Goal: Task Accomplishment & Management: Use online tool/utility

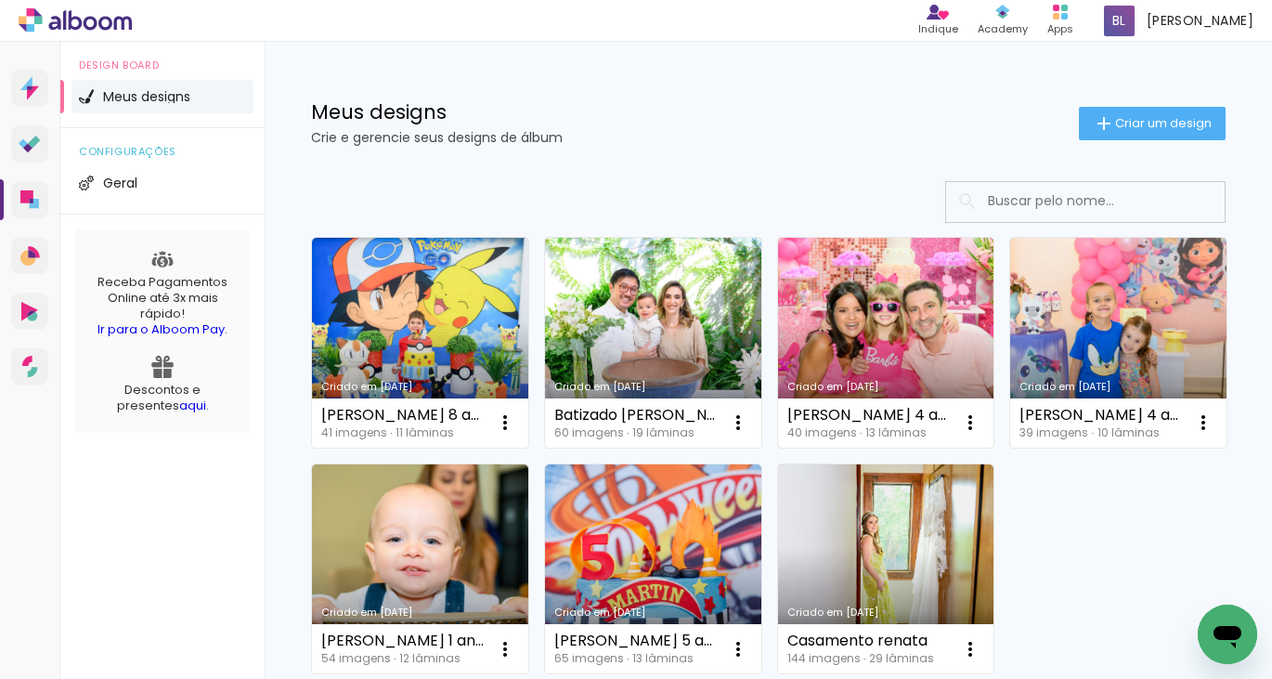
click at [904, 324] on link "Criado em [DATE]" at bounding box center [886, 343] width 216 height 210
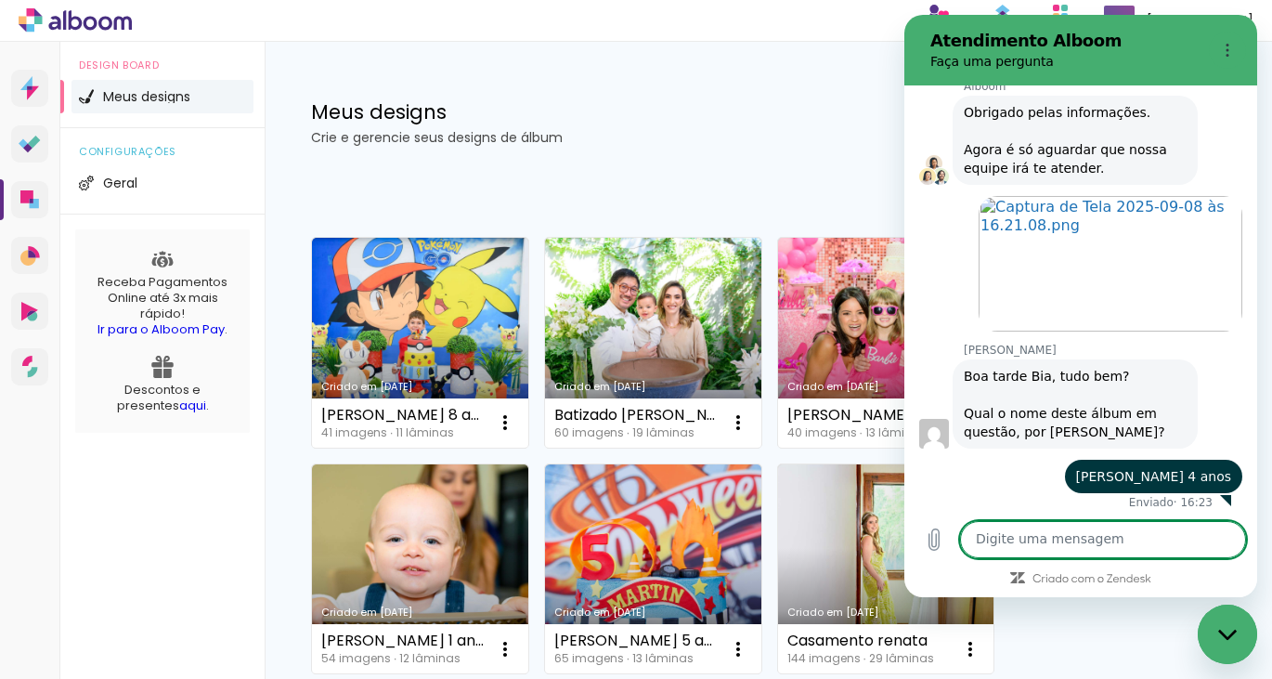
scroll to position [984, 0]
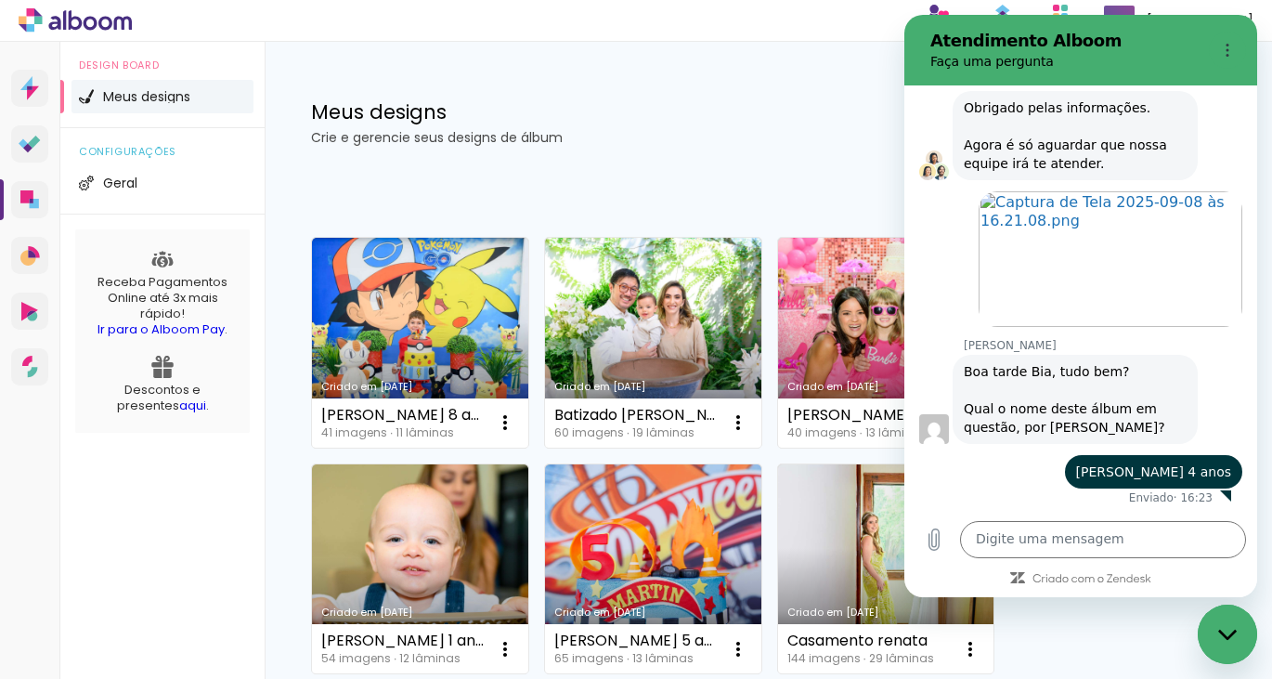
click at [1010, 448] on link "Criado em 11/08/25" at bounding box center [1118, 343] width 216 height 210
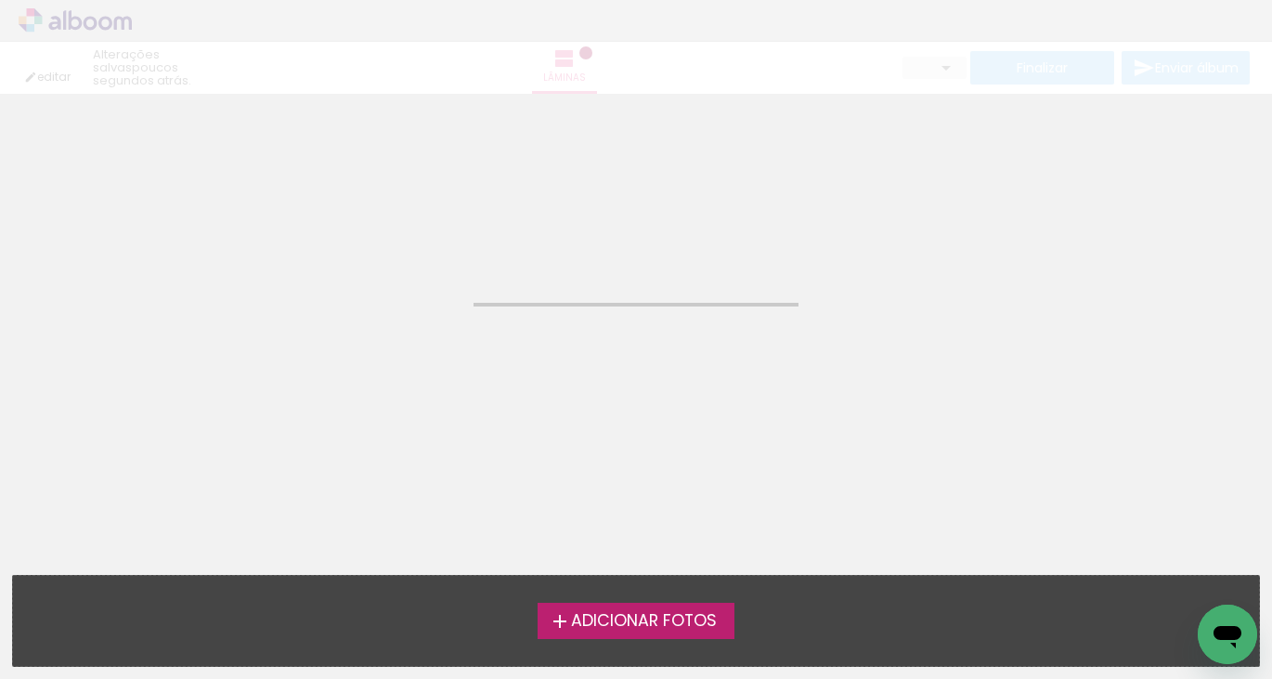
click at [1232, 636] on icon "Abrir janela de mensagens" at bounding box center [1228, 637] width 28 height 22
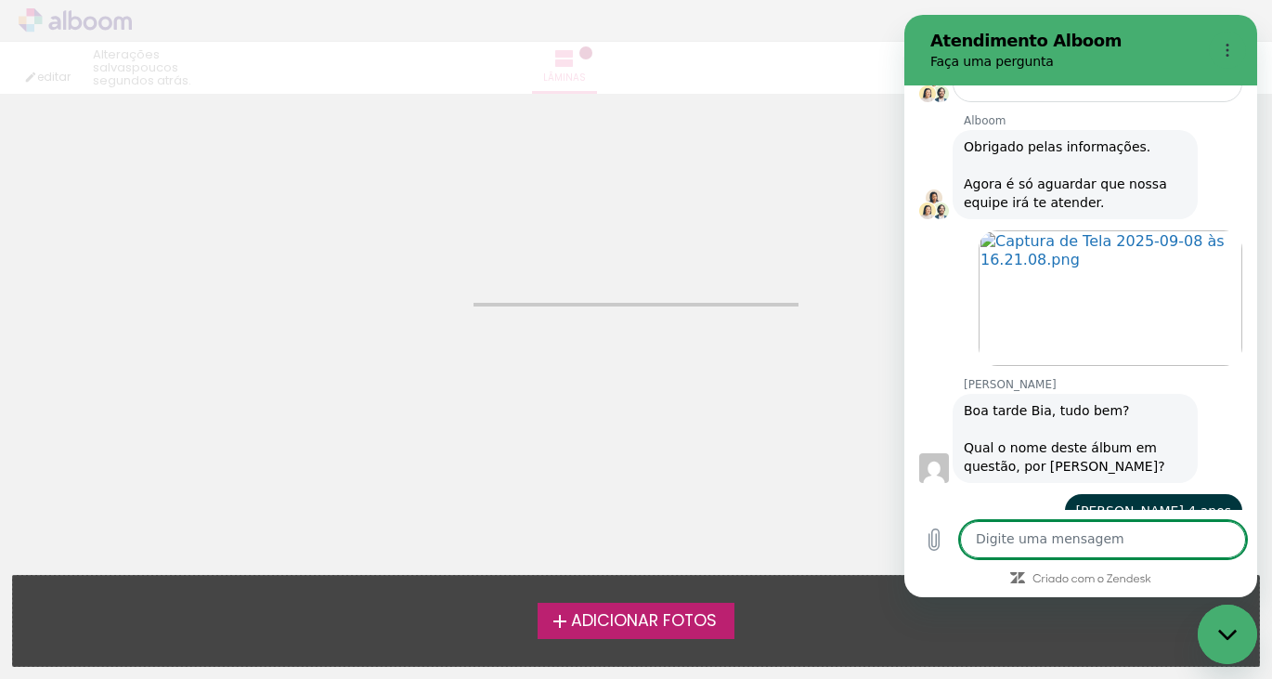
scroll to position [984, 0]
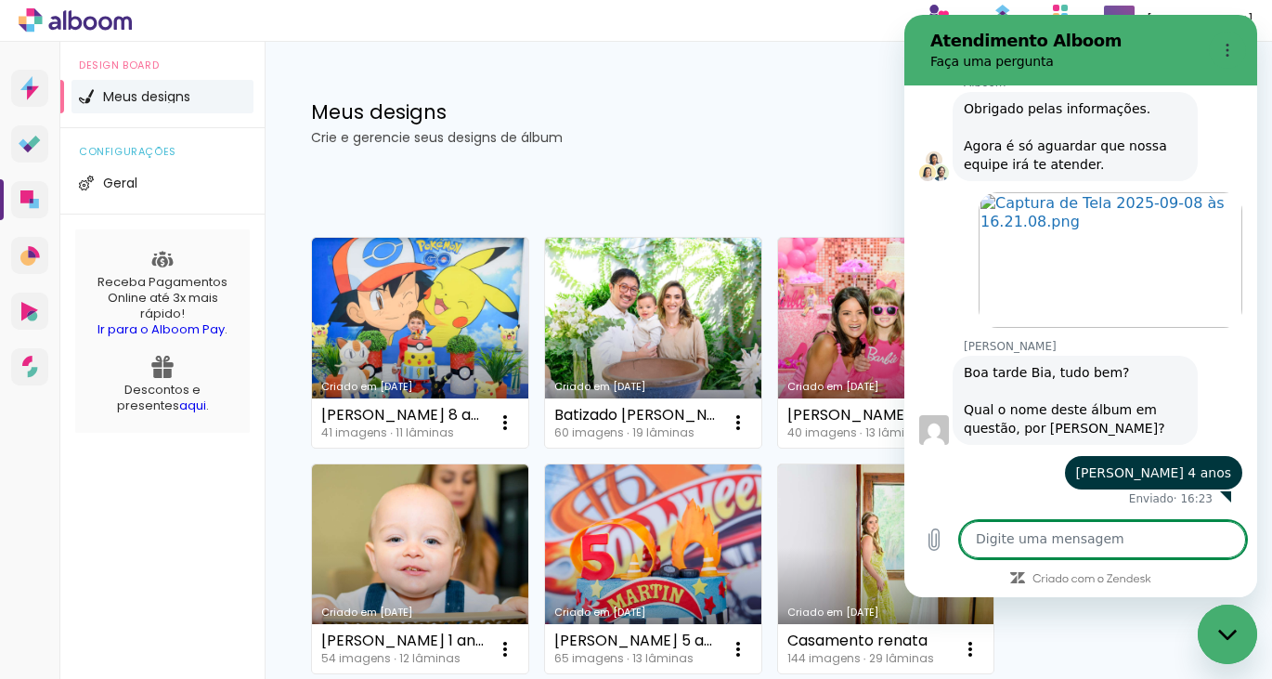
scroll to position [984, 0]
click at [1010, 448] on link "Criado em [DATE]" at bounding box center [1118, 343] width 216 height 210
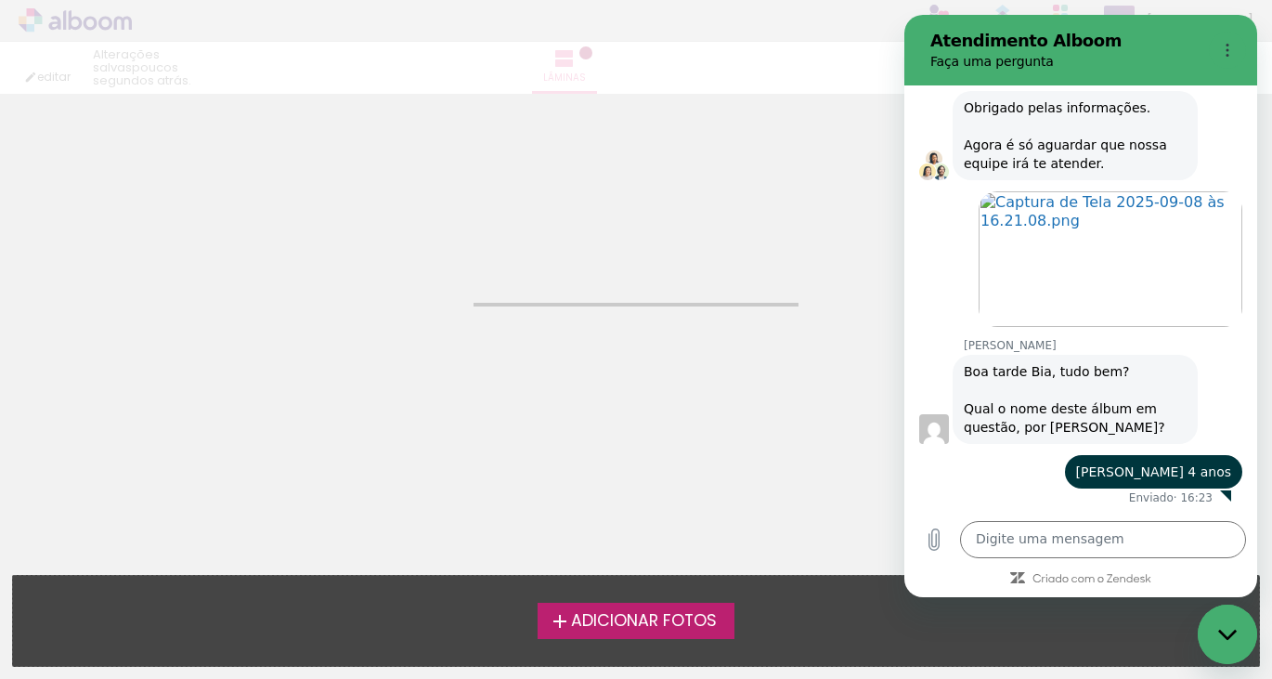
click at [639, 376] on neon-animated-pages "Confirmar Cancelar" at bounding box center [636, 386] width 1272 height 585
